Goal: Task Accomplishment & Management: Use online tool/utility

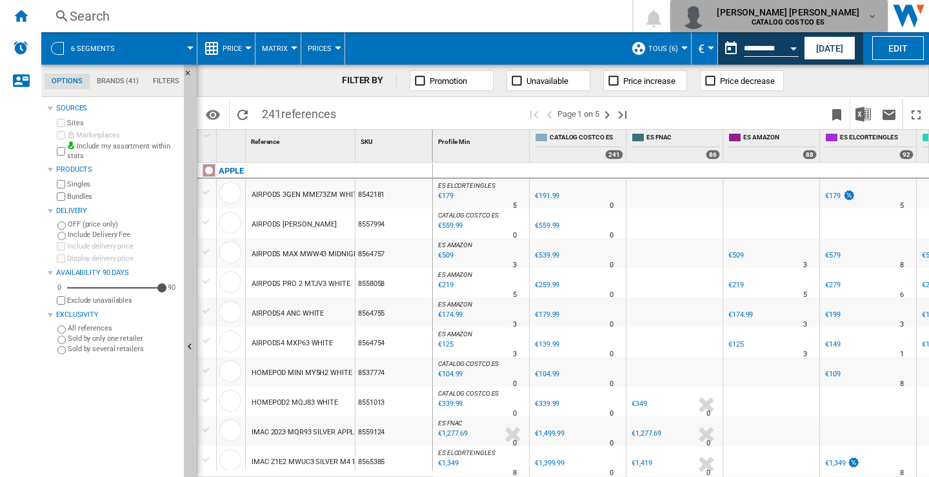
click at [873, 19] on md-icon "button" at bounding box center [872, 16] width 10 height 10
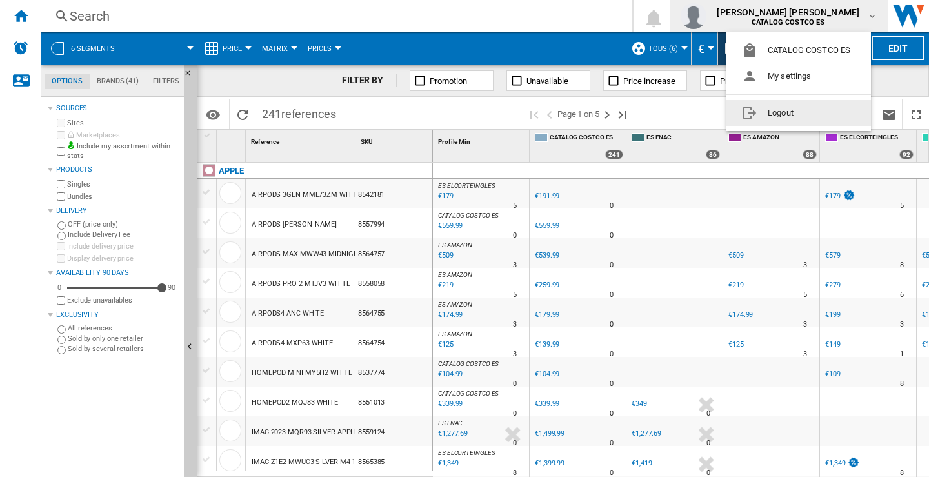
click at [786, 119] on button "Logout" at bounding box center [798, 113] width 145 height 26
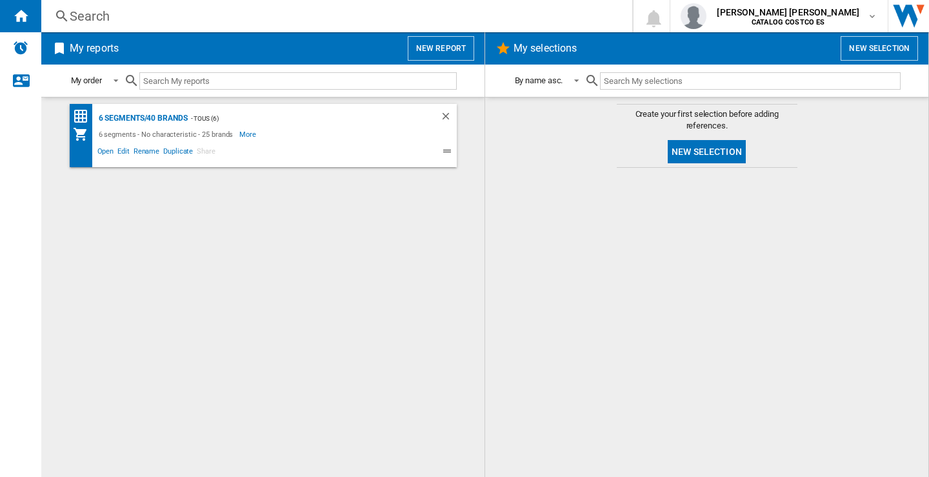
click at [447, 45] on button "New report" at bounding box center [441, 48] width 66 height 25
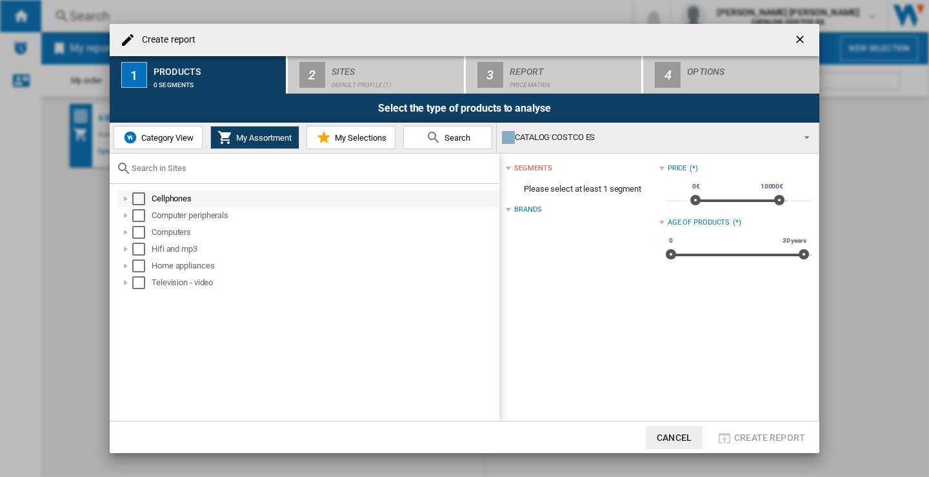
click at [141, 204] on div "Select" at bounding box center [138, 198] width 13 height 13
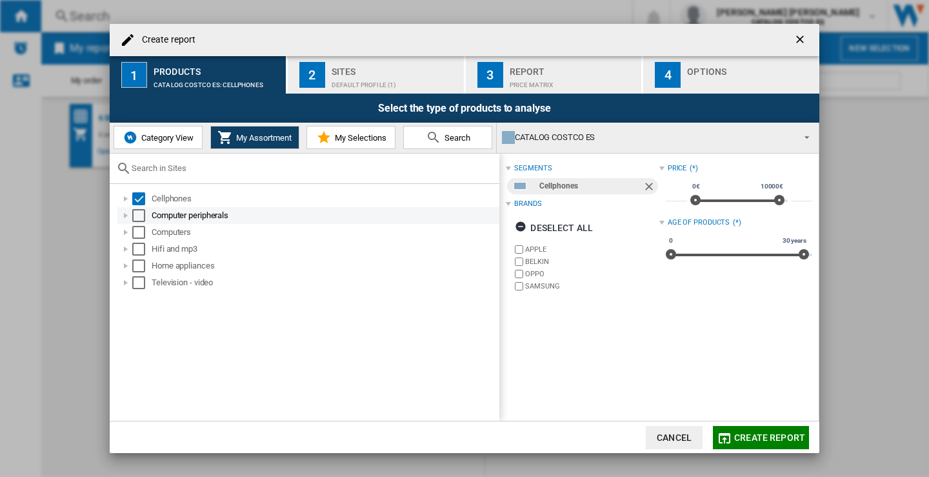
click at [142, 214] on div "Select" at bounding box center [138, 215] width 13 height 13
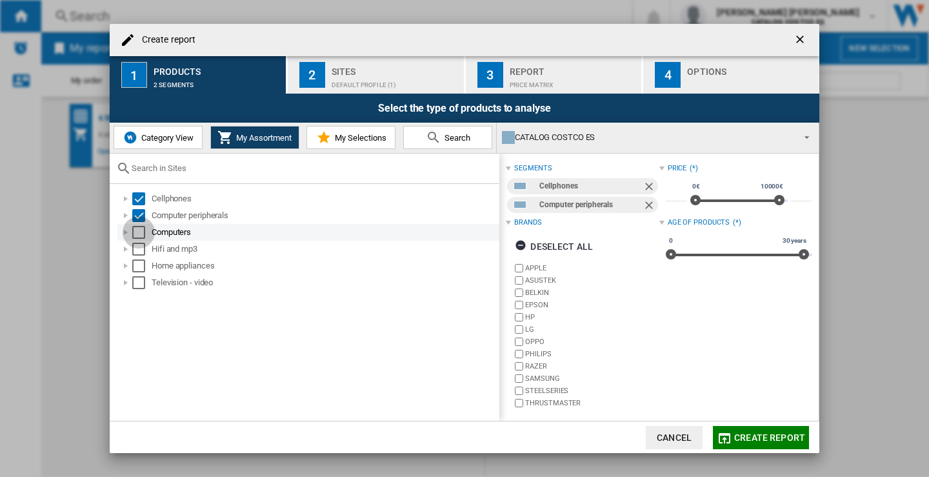
click at [140, 228] on div "Select" at bounding box center [138, 232] width 13 height 13
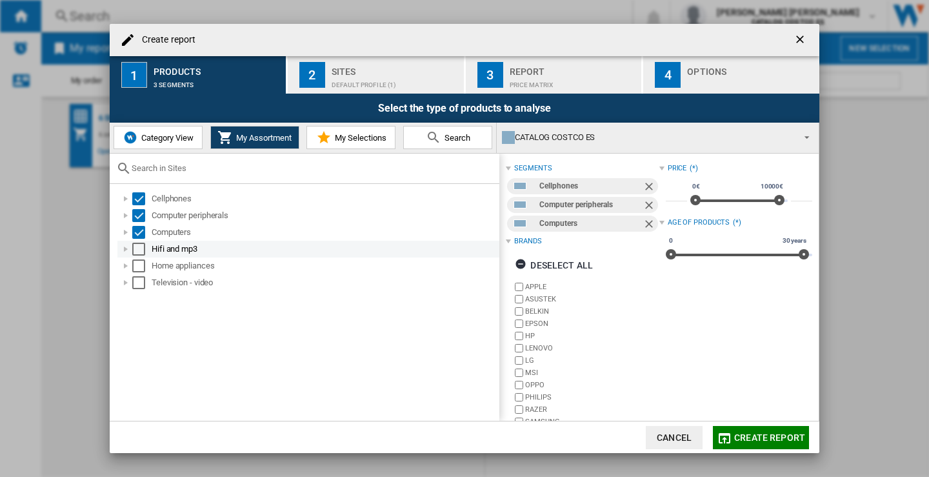
click at [141, 247] on div "Select" at bounding box center [138, 249] width 13 height 13
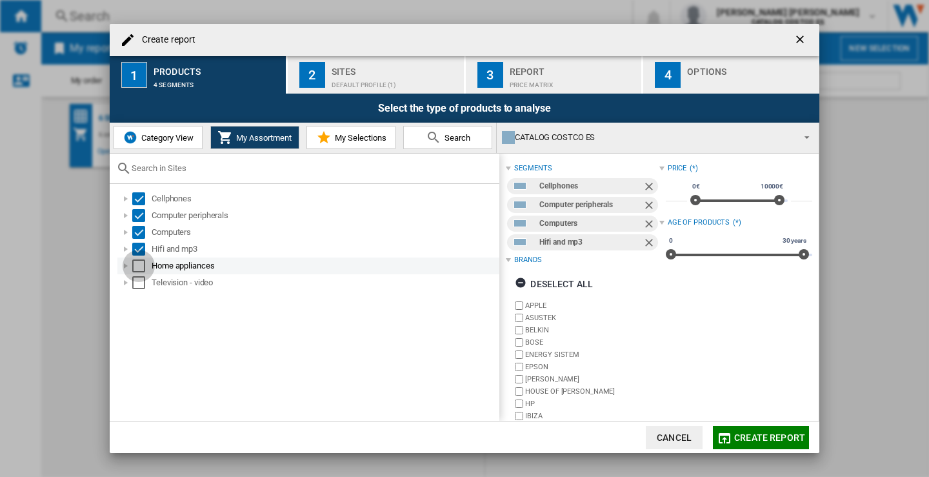
click at [137, 270] on div "Select" at bounding box center [138, 265] width 13 height 13
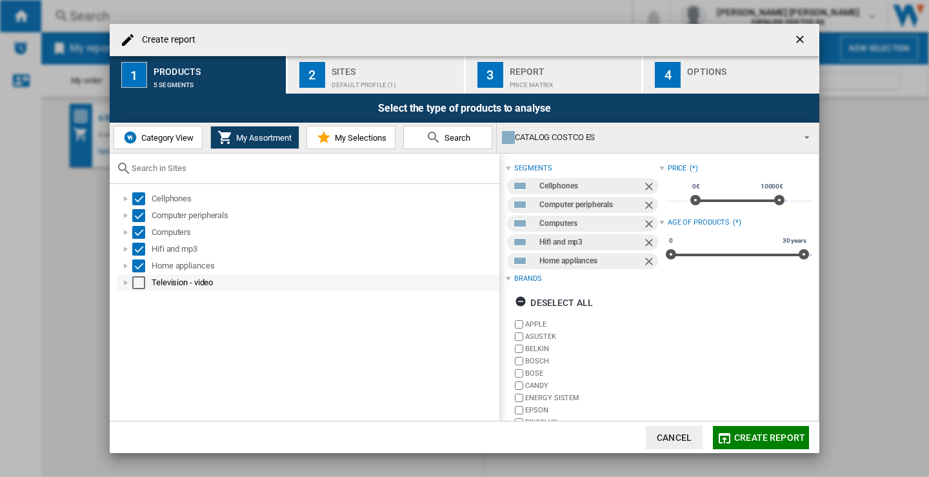
click at [139, 285] on div "Select" at bounding box center [138, 282] width 13 height 13
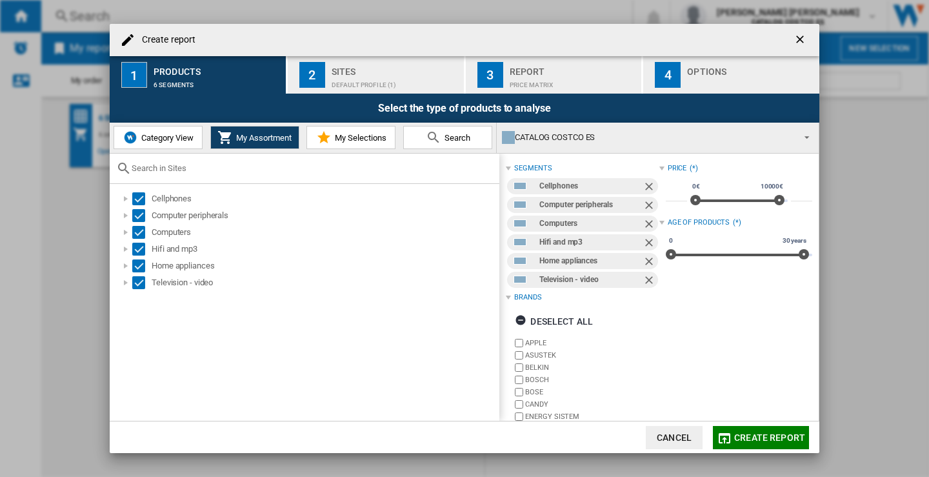
click at [381, 67] on div "Sites" at bounding box center [395, 68] width 127 height 14
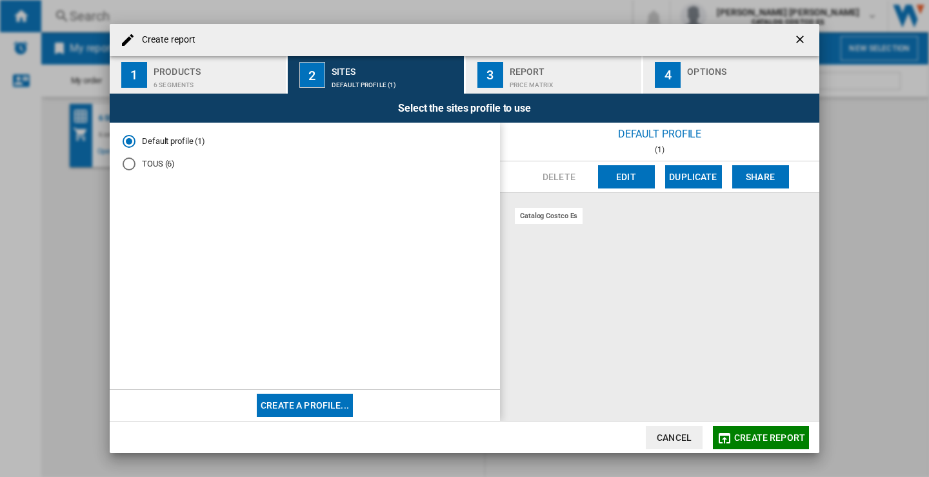
click at [134, 163] on div "TOUS (6)" at bounding box center [129, 163] width 13 height 13
click at [550, 72] on div "Report" at bounding box center [573, 68] width 127 height 14
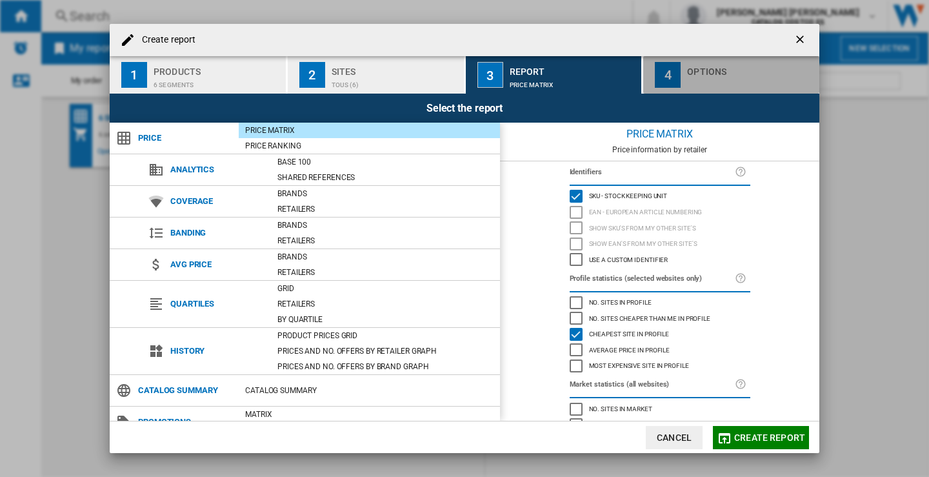
click at [723, 65] on div "Options" at bounding box center [750, 68] width 127 height 14
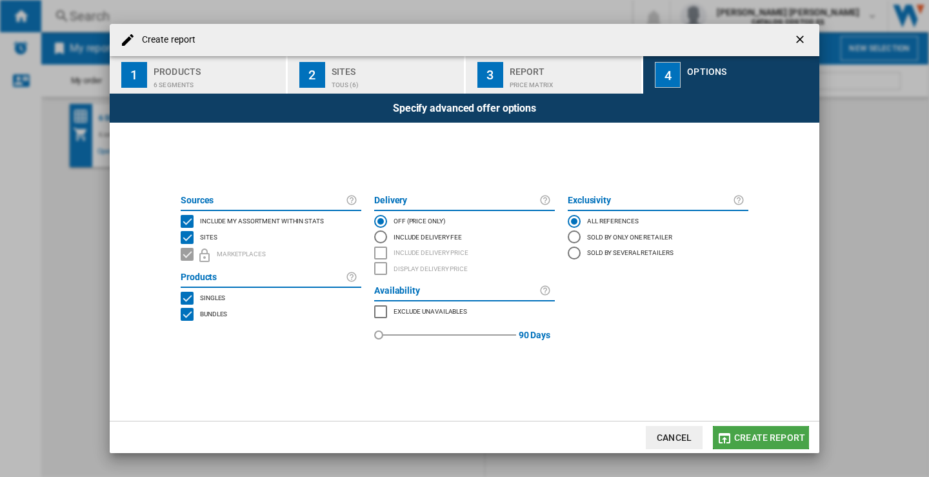
click at [772, 437] on span "Create report" at bounding box center [769, 437] width 71 height 10
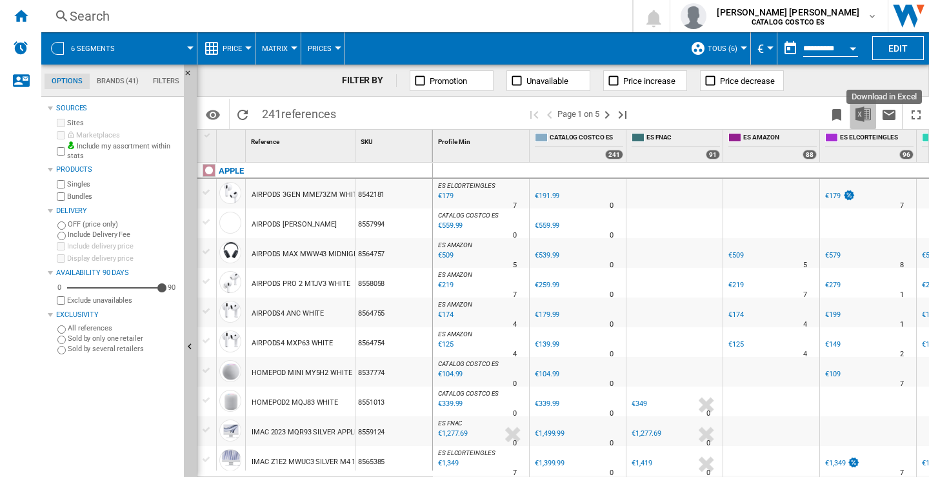
click at [863, 108] on img "Download in Excel" at bounding box center [862, 113] width 15 height 15
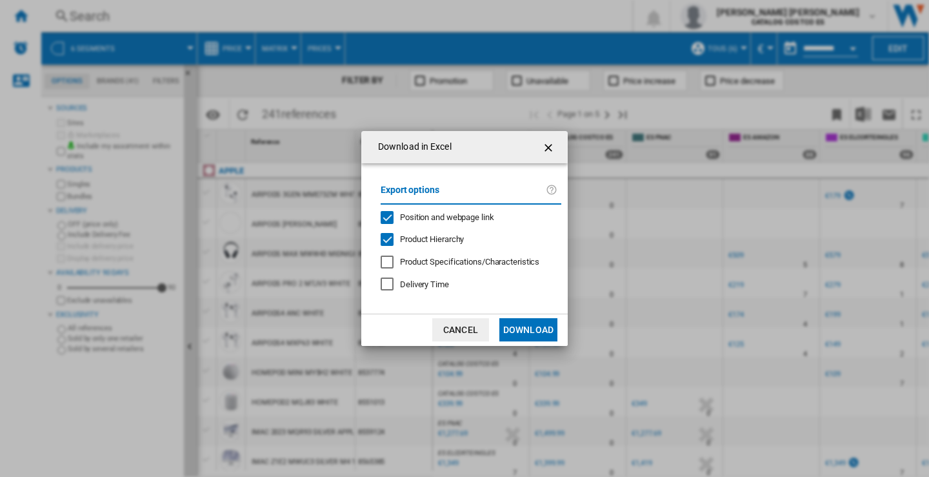
click at [528, 327] on button "Download" at bounding box center [528, 329] width 58 height 23
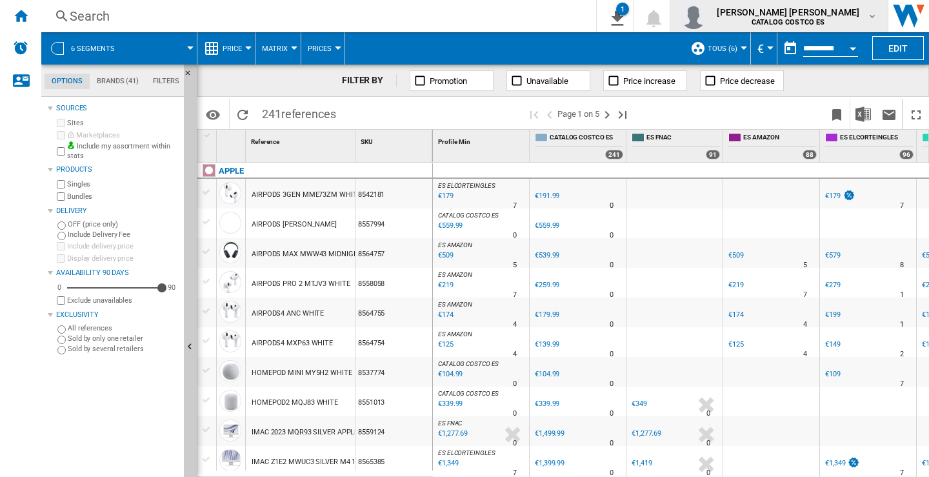
click at [868, 12] on md-icon "button" at bounding box center [872, 16] width 10 height 10
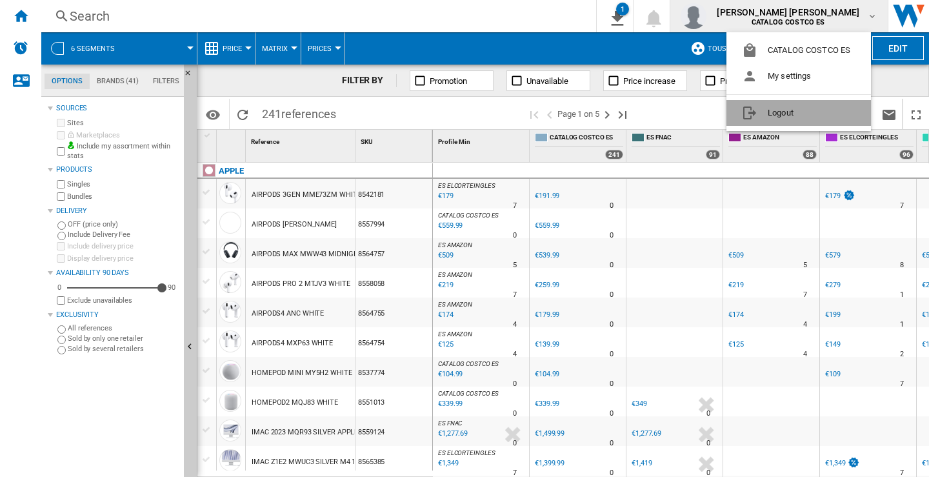
click at [770, 112] on button "Logout" at bounding box center [798, 113] width 145 height 26
